Goal: Task Accomplishment & Management: Complete application form

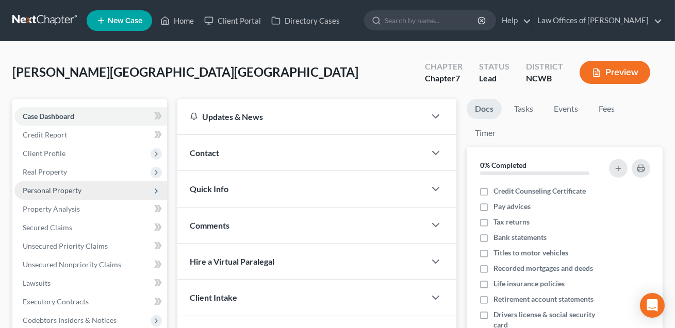
click at [55, 186] on span "Personal Property" at bounding box center [52, 190] width 59 height 9
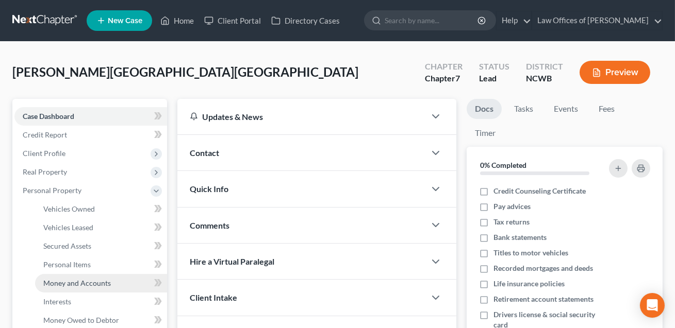
click at [68, 287] on link "Money and Accounts" at bounding box center [101, 283] width 132 height 19
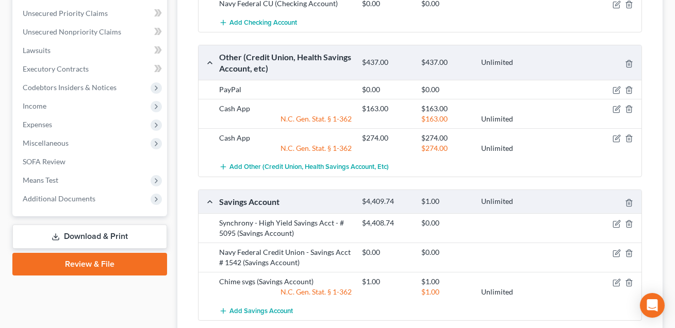
scroll to position [484, 0]
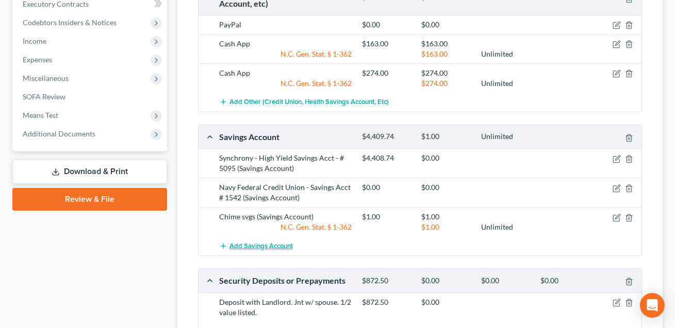
click at [252, 244] on span "Add Savings Account" at bounding box center [260, 246] width 63 height 8
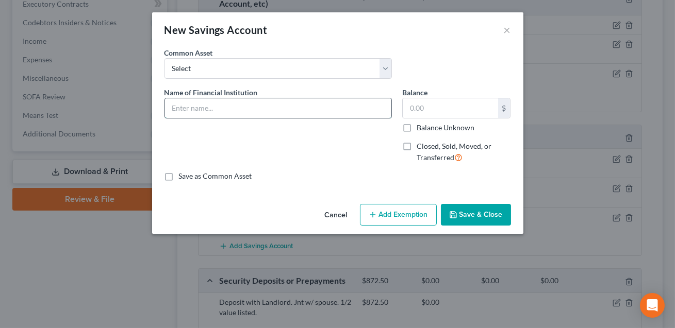
click at [191, 111] on input "text" at bounding box center [278, 108] width 226 height 20
type input "Empower Savings #0001"
click at [423, 98] on div "$" at bounding box center [456, 108] width 109 height 21
click at [419, 107] on input "text" at bounding box center [450, 108] width 95 height 20
type input "1.00"
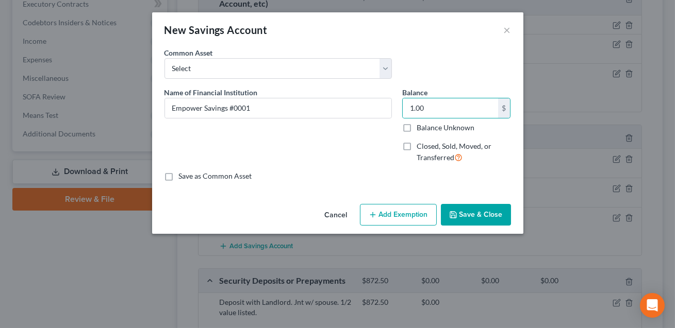
click at [456, 215] on icon "button" at bounding box center [453, 215] width 6 height 6
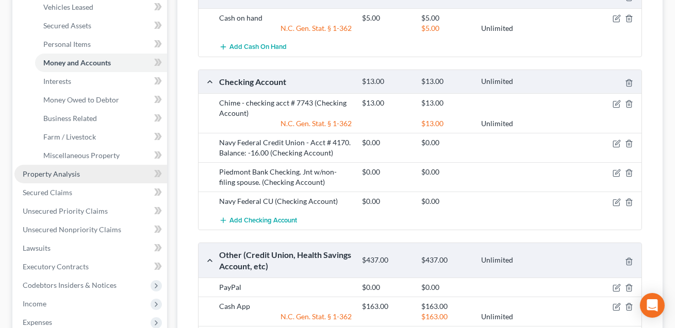
scroll to position [222, 0]
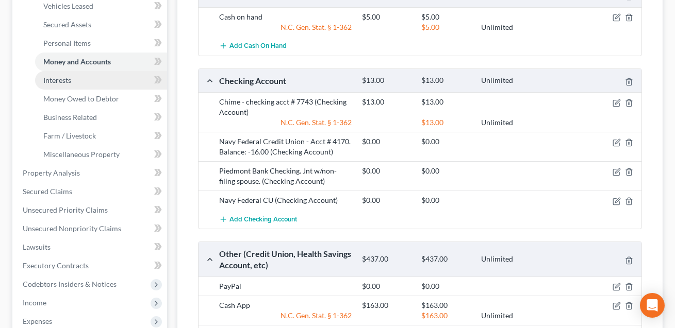
click at [60, 76] on span "Interests" at bounding box center [57, 80] width 28 height 9
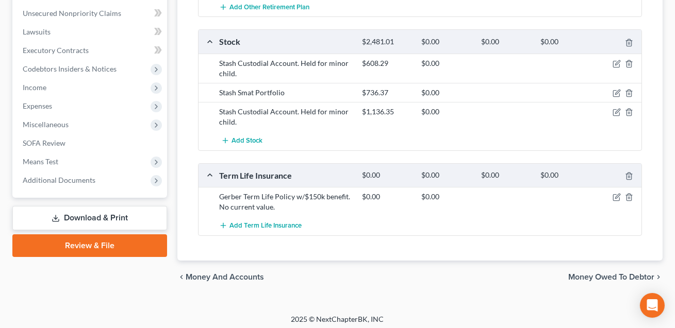
scroll to position [436, 0]
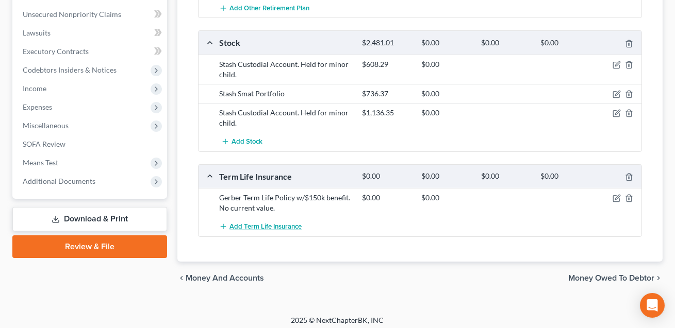
click at [295, 224] on span "Add Term Life Insurance" at bounding box center [265, 227] width 72 height 8
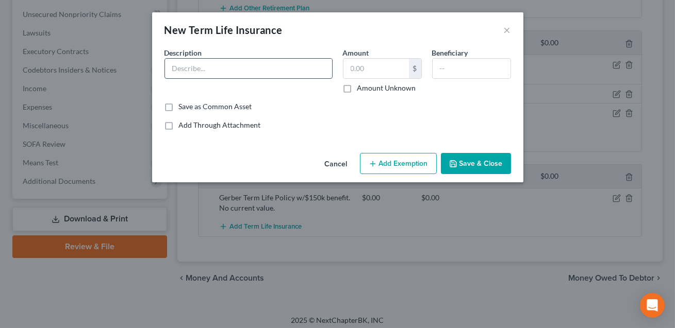
click at [211, 75] on input "text" at bounding box center [248, 69] width 167 height 20
type input "State Farm tem policy providing a $250k benefit. No current value."
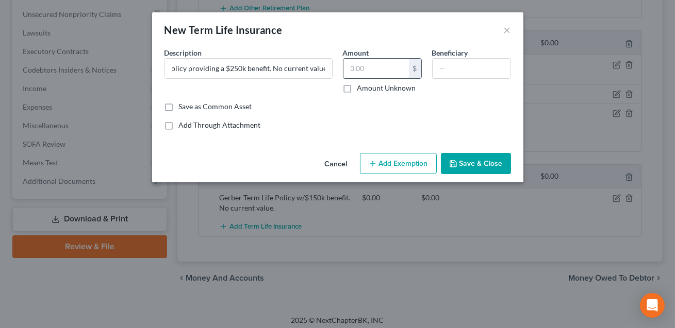
click at [354, 71] on input "text" at bounding box center [375, 69] width 65 height 20
type input "0.00"
click at [455, 72] on input "text" at bounding box center [472, 69] width 78 height 20
type input "Spouse"
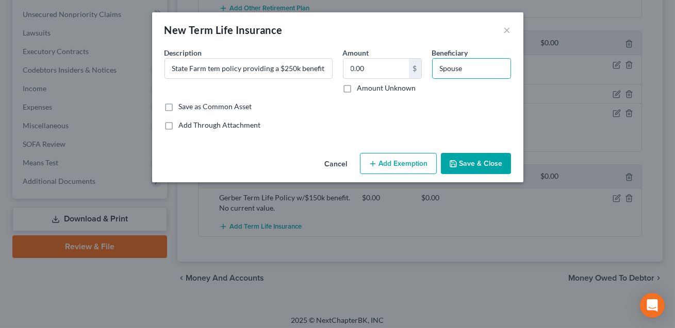
click at [479, 161] on button "Save & Close" at bounding box center [476, 164] width 70 height 22
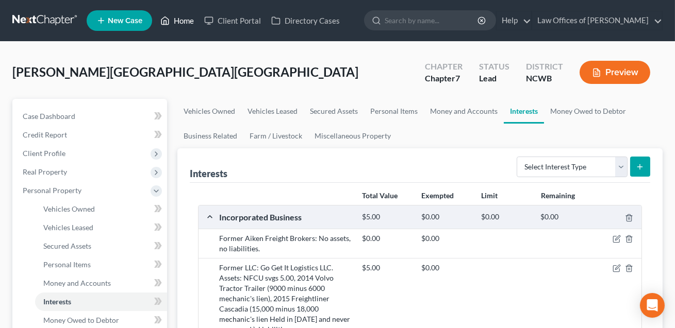
click at [186, 22] on link "Home" at bounding box center [177, 20] width 44 height 19
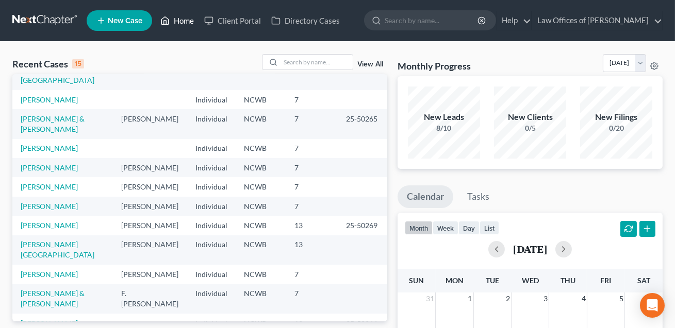
scroll to position [44, 0]
click at [289, 57] on input "search" at bounding box center [317, 62] width 72 height 15
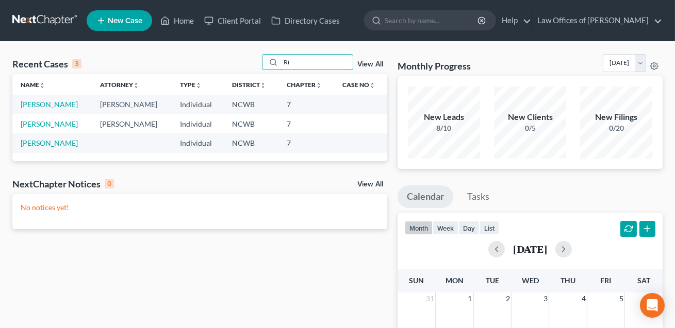
type input "R"
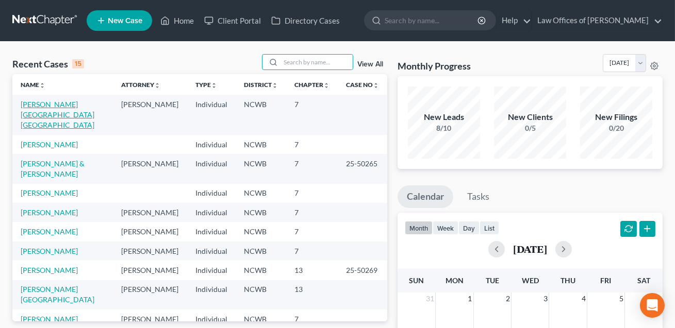
click at [81, 104] on link "[PERSON_NAME][GEOGRAPHIC_DATA][GEOGRAPHIC_DATA]" at bounding box center [58, 114] width 74 height 29
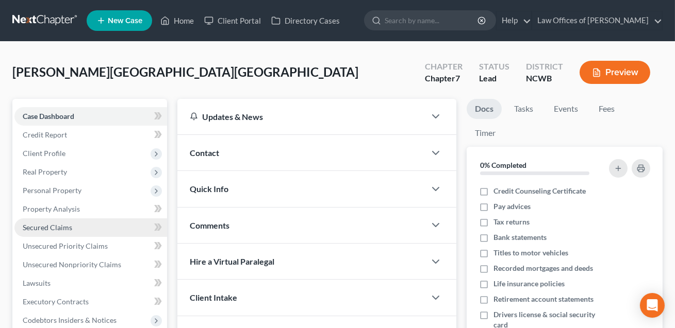
click at [51, 229] on span "Secured Claims" at bounding box center [48, 227] width 50 height 9
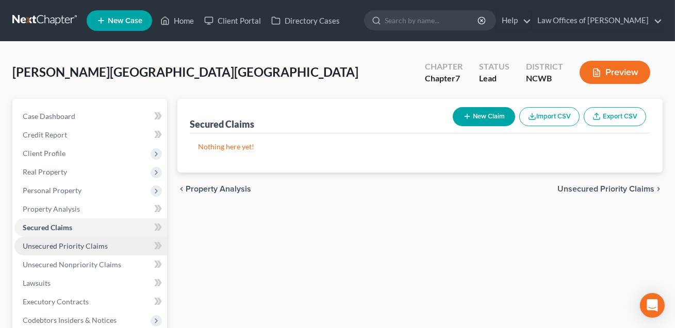
click at [107, 243] on link "Unsecured Priority Claims" at bounding box center [90, 246] width 153 height 19
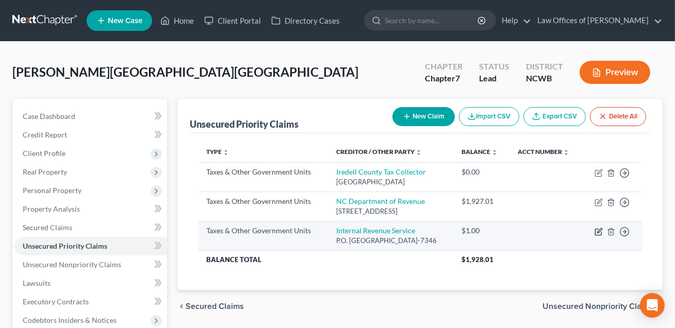
click at [596, 230] on icon "button" at bounding box center [599, 232] width 8 height 8
select select "0"
select select "39"
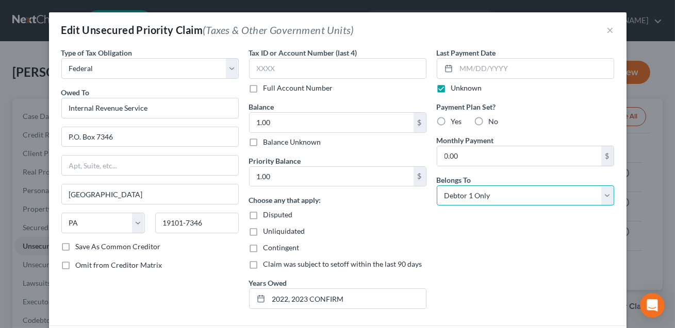
click at [509, 197] on select "Select Debtor 1 Only Debtor 2 Only Debtor 1 And Debtor 2 Only At Least One Of T…" at bounding box center [525, 196] width 177 height 21
select select "3"
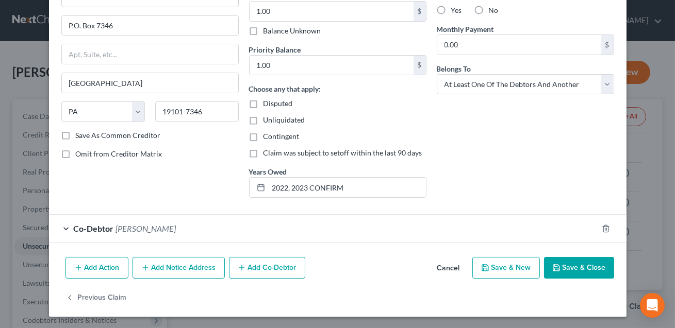
click at [269, 269] on button "Add Co-Debtor" at bounding box center [267, 268] width 76 height 22
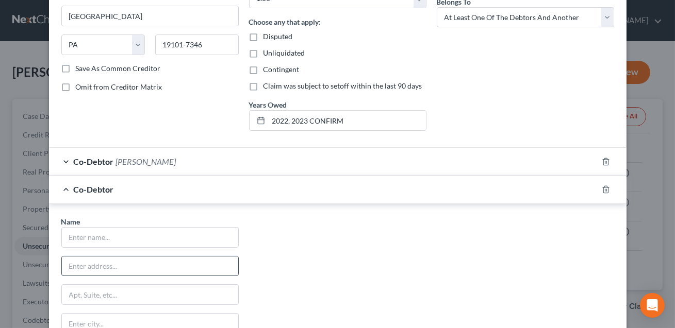
scroll to position [203, 0]
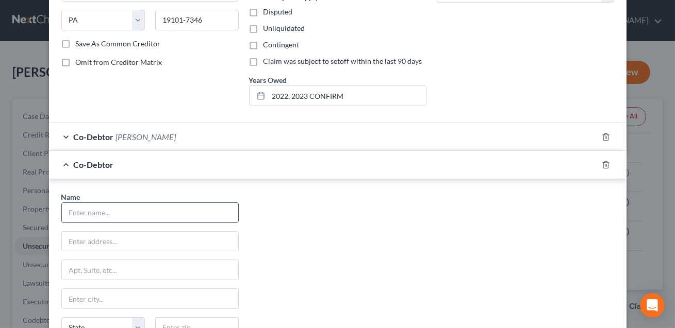
click at [131, 209] on input "text" at bounding box center [150, 213] width 176 height 20
type input "[PERSON_NAME]"
click at [112, 239] on input "text" at bounding box center [150, 242] width 176 height 20
type input "[STREET_ADDRESS][PERSON_NAME]"
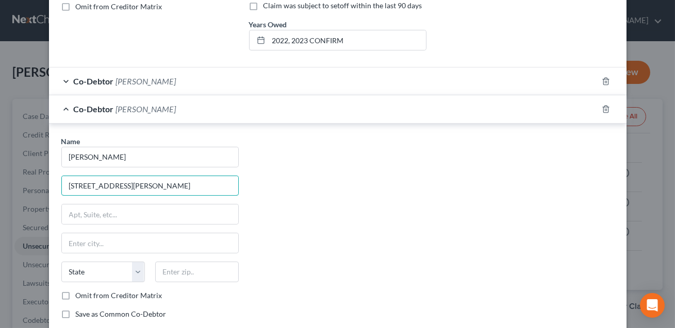
scroll to position [278, 0]
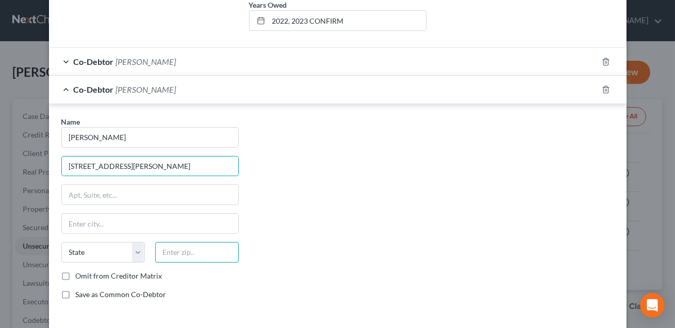
click at [172, 256] on input "text" at bounding box center [197, 252] width 84 height 21
type input "28115"
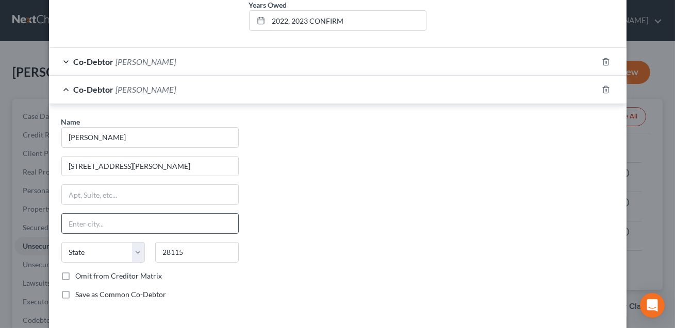
type input "[GEOGRAPHIC_DATA]"
select select "28"
click at [169, 225] on input "[GEOGRAPHIC_DATA]" at bounding box center [150, 224] width 176 height 20
click at [76, 293] on label "Save as Common Co-Debtor" at bounding box center [121, 295] width 91 height 10
click at [80, 293] on input "Save as Common Co-Debtor" at bounding box center [83, 293] width 7 height 7
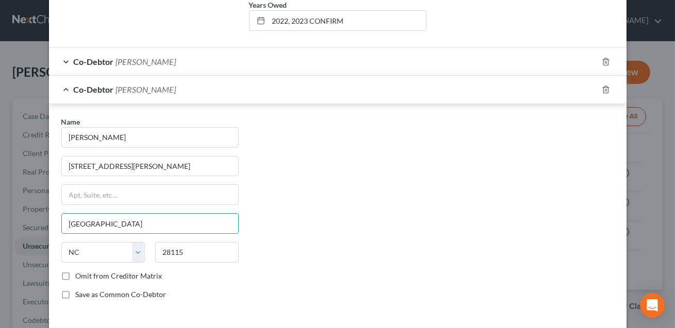
checkbox input "true"
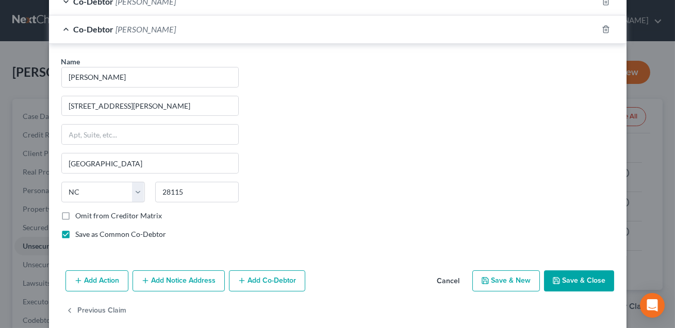
scroll to position [351, 0]
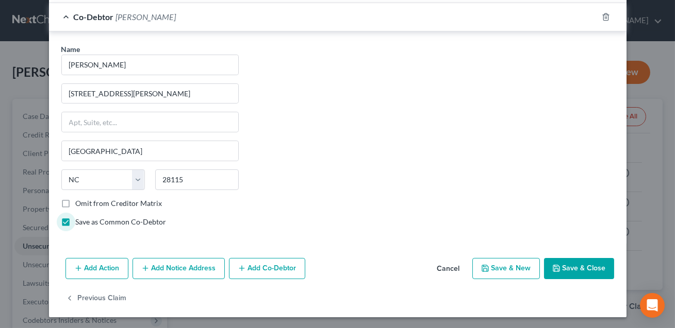
click at [590, 265] on button "Save & Close" at bounding box center [579, 269] width 70 height 22
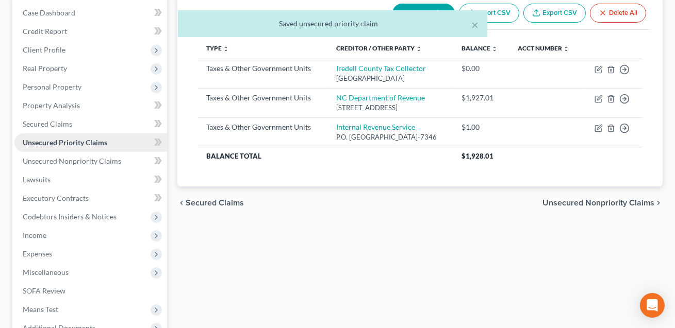
scroll to position [218, 0]
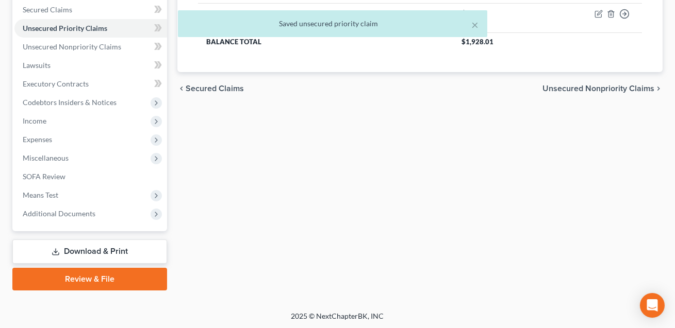
click at [96, 247] on link "Download & Print" at bounding box center [89, 252] width 155 height 24
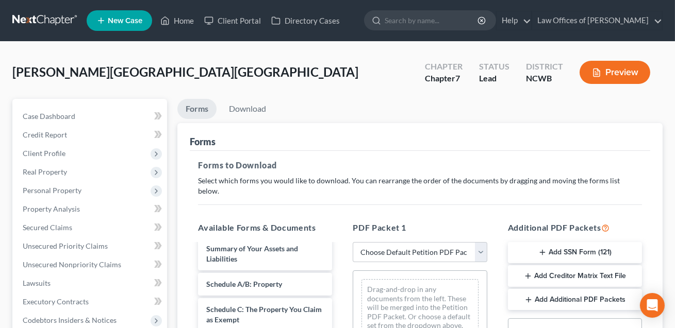
scroll to position [64, 0]
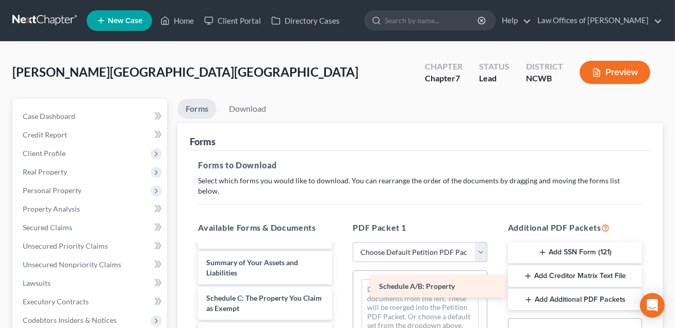
drag, startPoint x: 243, startPoint y: 289, endPoint x: 434, endPoint y: 292, distance: 190.8
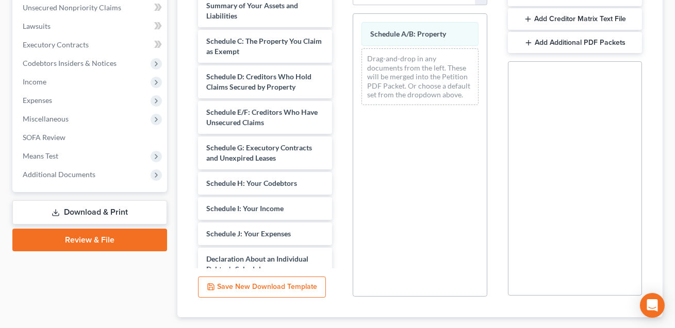
scroll to position [307, 0]
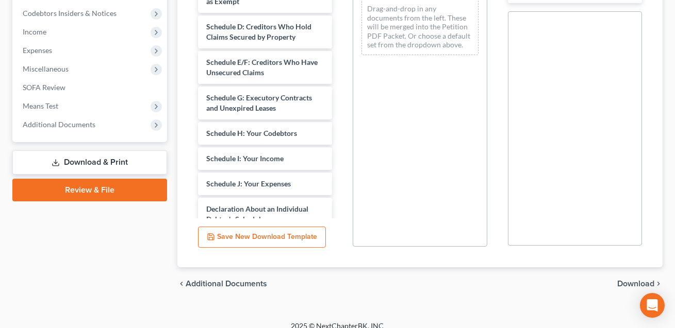
click at [625, 280] on span "Download" at bounding box center [635, 284] width 37 height 8
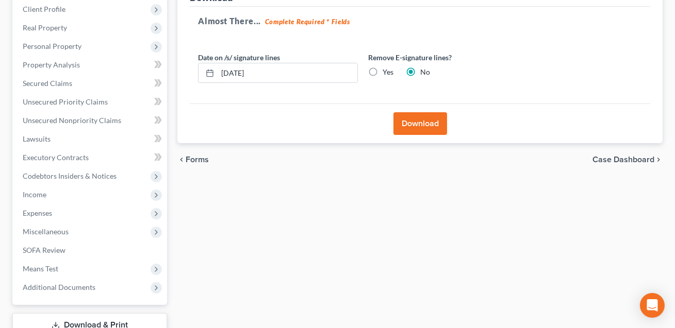
scroll to position [144, 0]
click at [420, 129] on button "Download" at bounding box center [420, 124] width 54 height 23
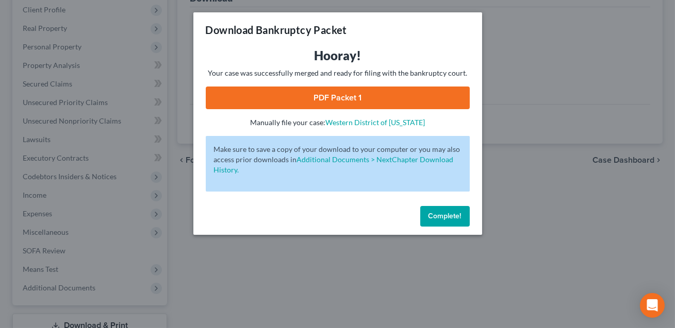
click at [443, 223] on button "Complete!" at bounding box center [445, 216] width 50 height 21
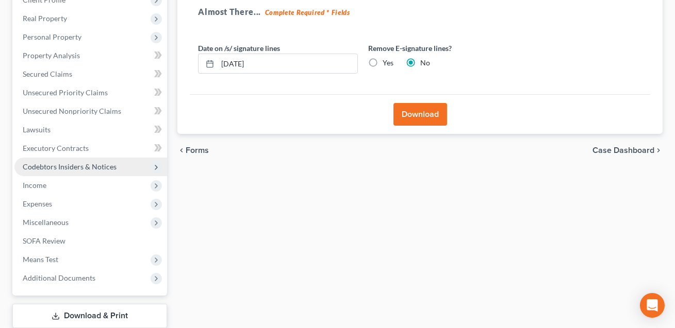
scroll to position [218, 0]
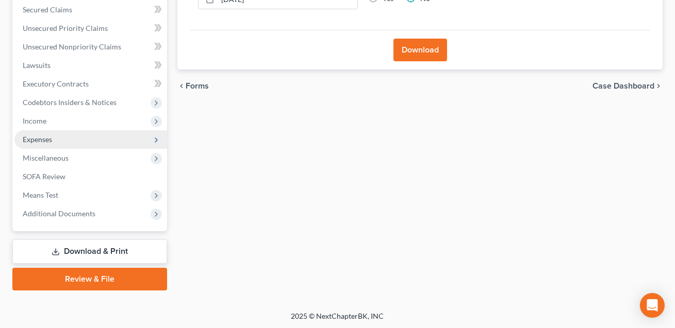
click at [33, 146] on span "Expenses" at bounding box center [90, 139] width 153 height 19
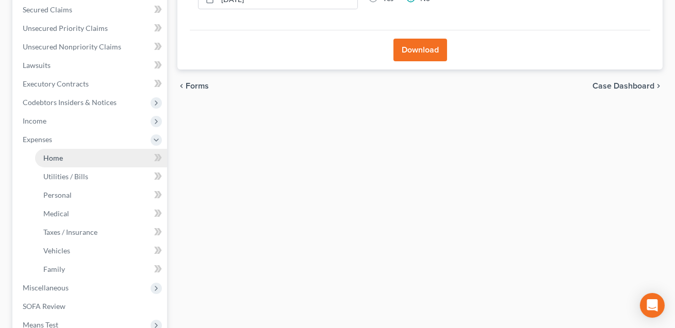
click at [44, 158] on span "Home" at bounding box center [53, 158] width 20 height 9
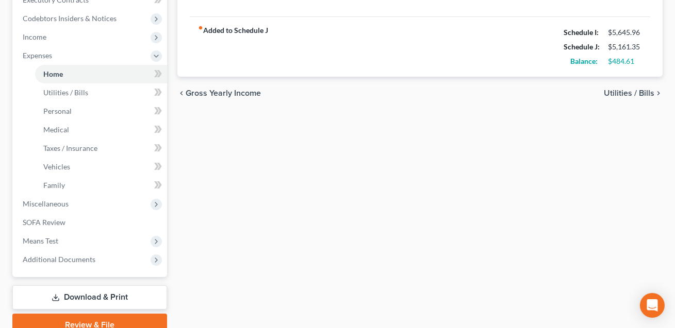
scroll to position [348, 0]
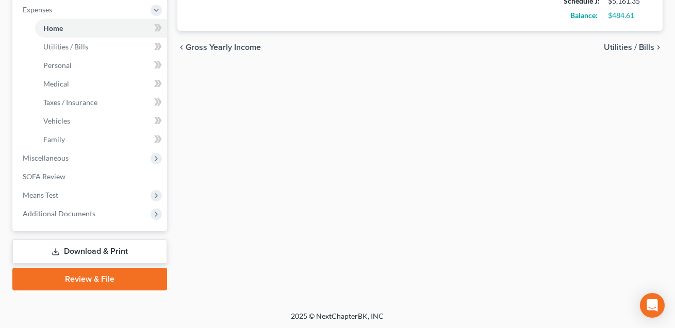
click at [102, 249] on link "Download & Print" at bounding box center [89, 252] width 155 height 24
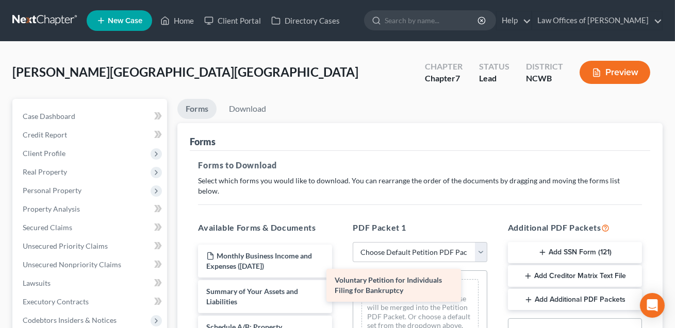
drag, startPoint x: 270, startPoint y: 282, endPoint x: 422, endPoint y: 282, distance: 151.6
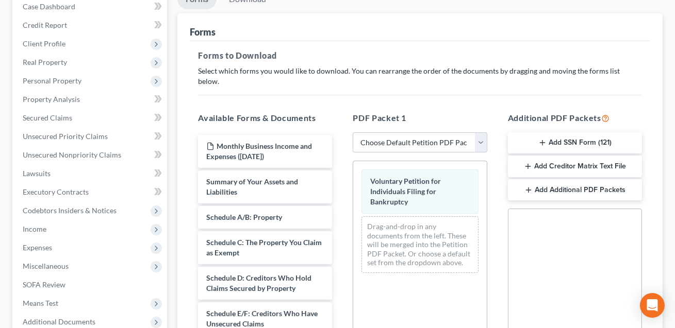
scroll to position [183, 0]
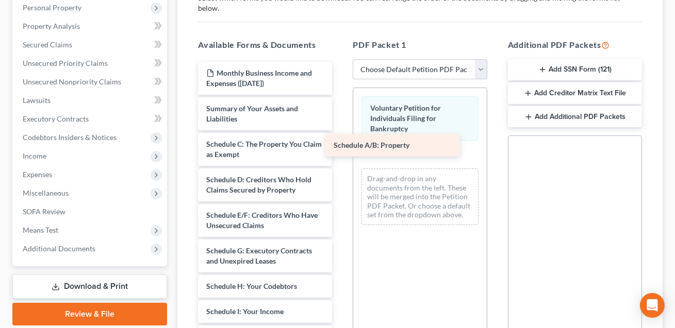
drag, startPoint x: 262, startPoint y: 134, endPoint x: 399, endPoint y: 149, distance: 137.5
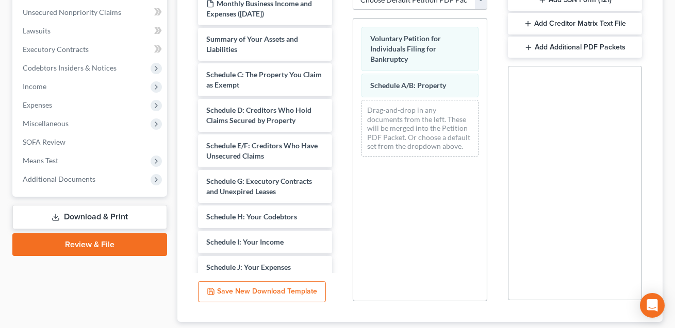
scroll to position [307, 0]
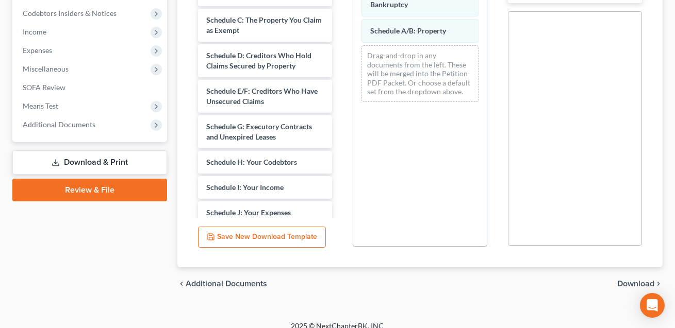
click at [626, 280] on span "Download" at bounding box center [635, 284] width 37 height 8
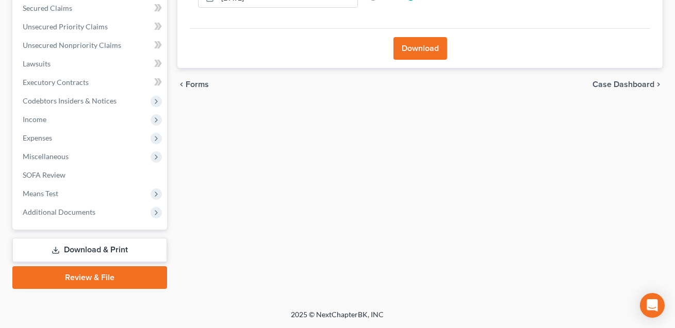
scroll to position [218, 0]
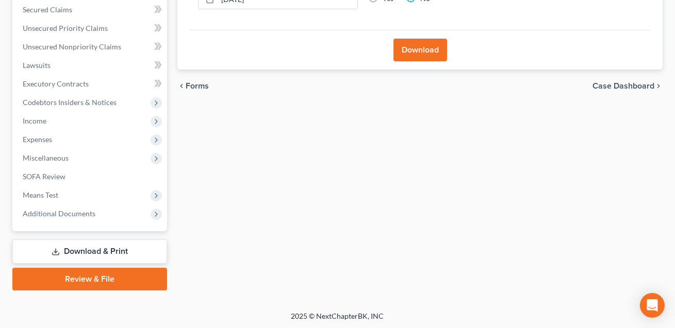
click at [419, 54] on button "Download" at bounding box center [420, 50] width 54 height 23
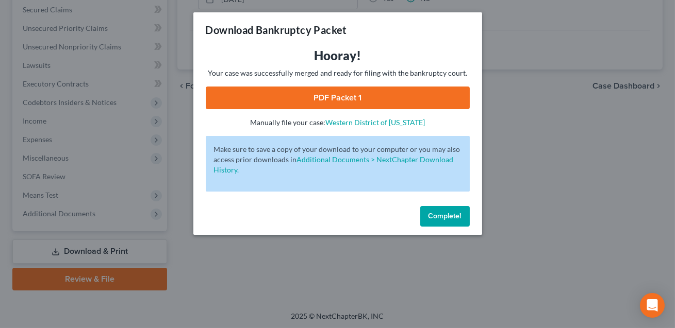
click at [352, 95] on link "PDF Packet 1" at bounding box center [338, 98] width 264 height 23
click at [320, 97] on link "PDF Packet 1" at bounding box center [338, 98] width 264 height 23
click at [434, 220] on span "Complete!" at bounding box center [444, 216] width 33 height 9
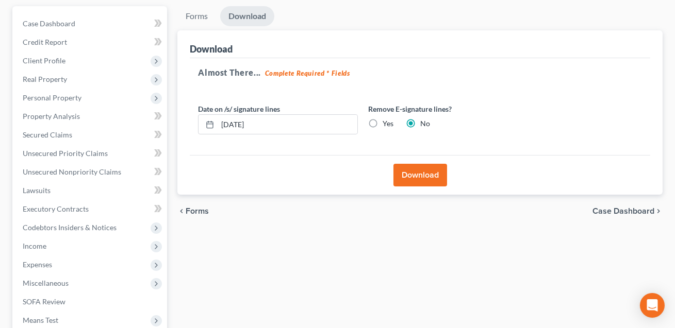
scroll to position [0, 0]
